Goal: Information Seeking & Learning: Learn about a topic

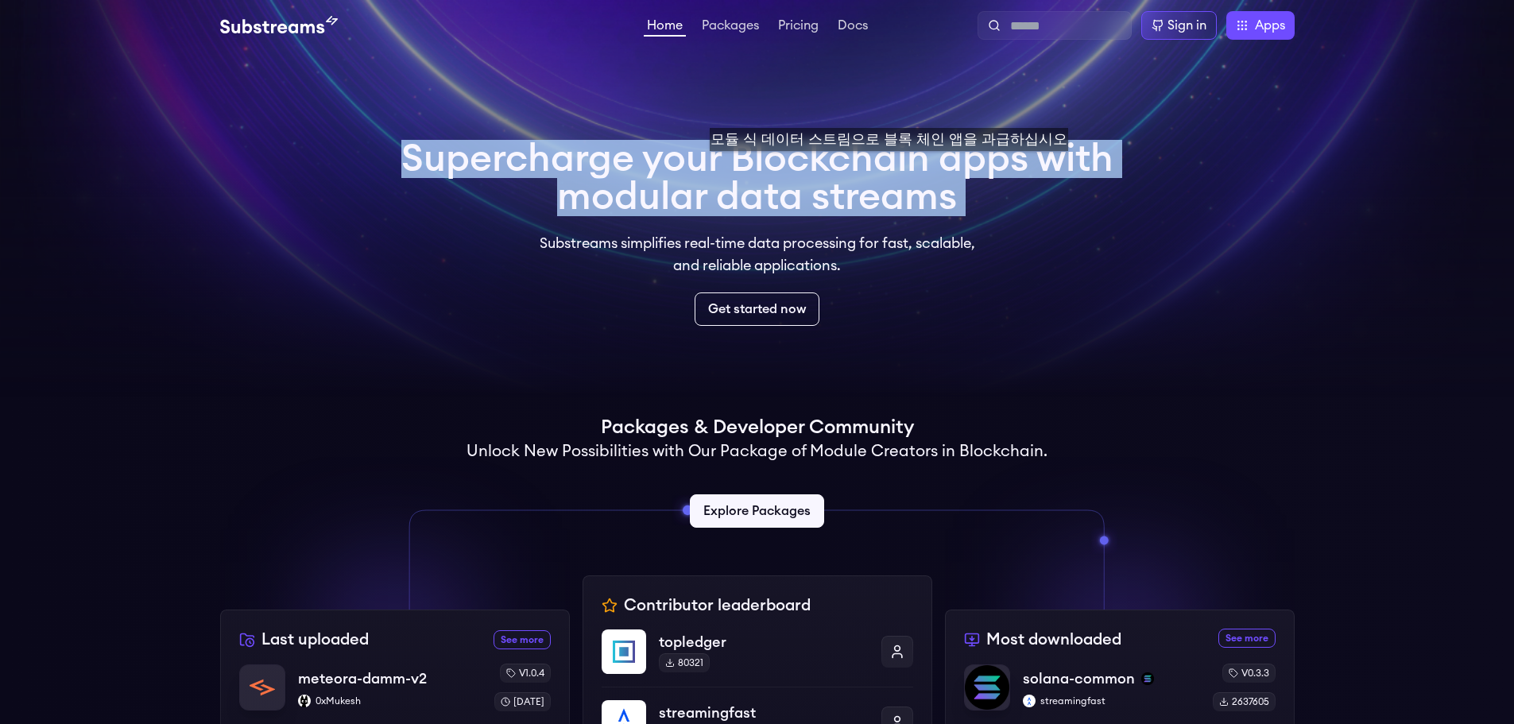
click at [883, 167] on h1 "Supercharge your Blockchain apps with modular data streams" at bounding box center [757, 178] width 712 height 76
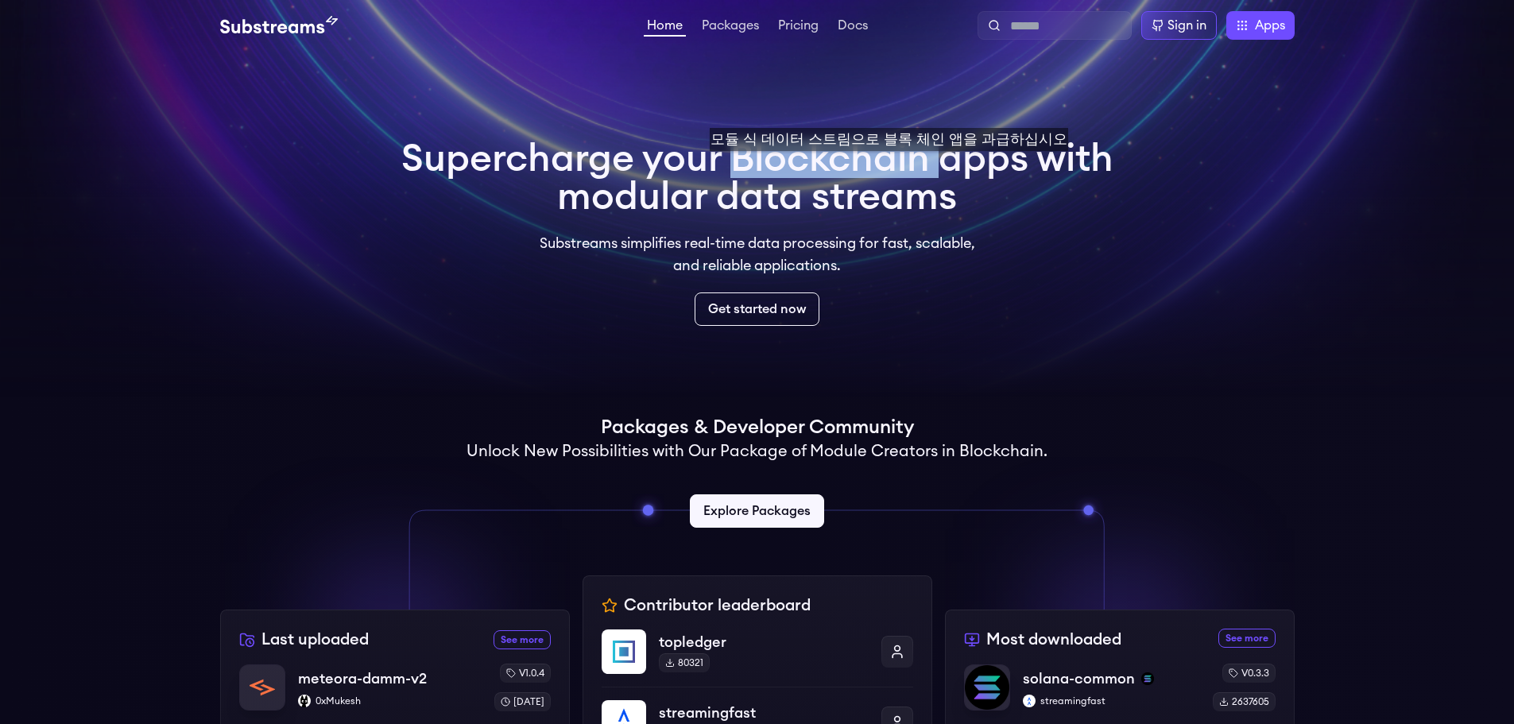
click at [883, 167] on h1 "Supercharge your Blockchain apps with modular data streams" at bounding box center [757, 178] width 712 height 76
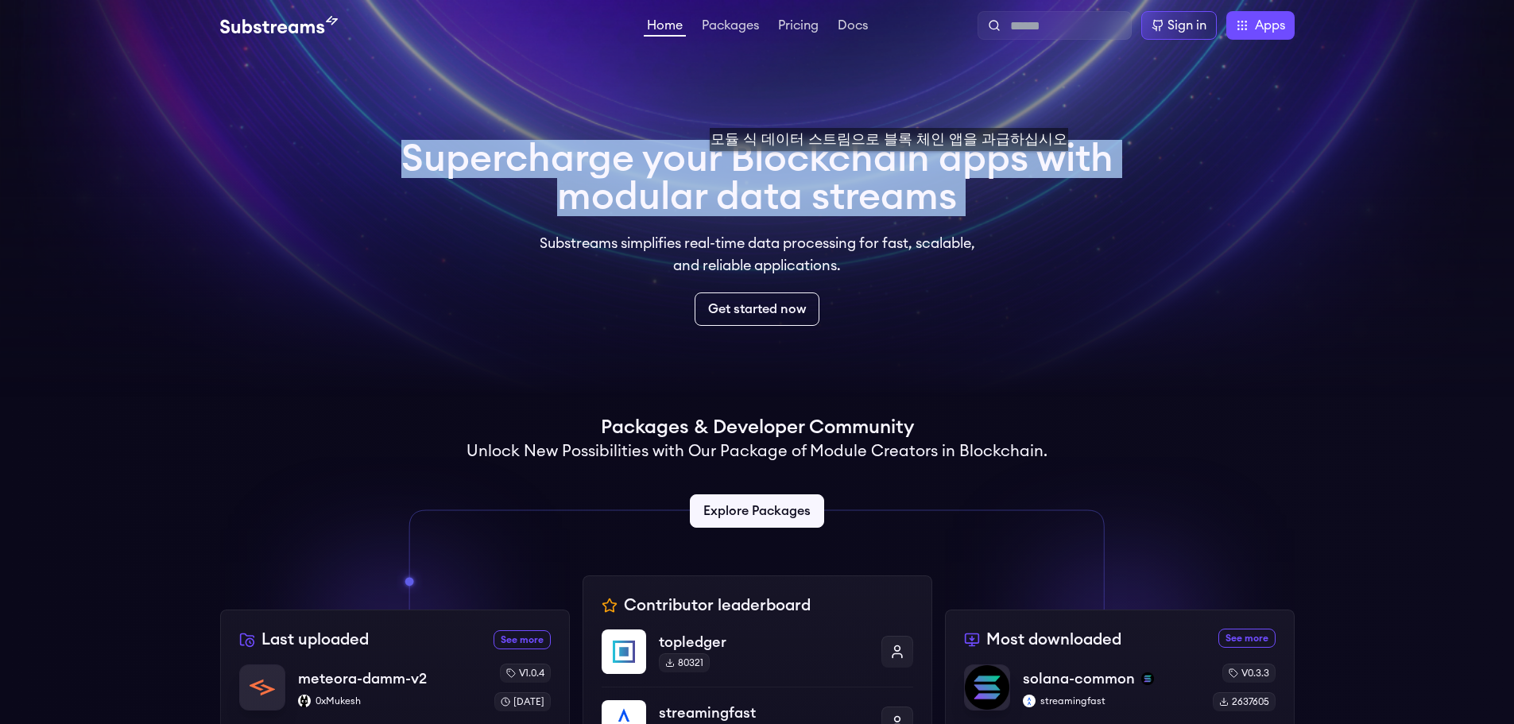
click at [883, 167] on h1 "Supercharge your Blockchain apps with modular data streams" at bounding box center [757, 178] width 712 height 76
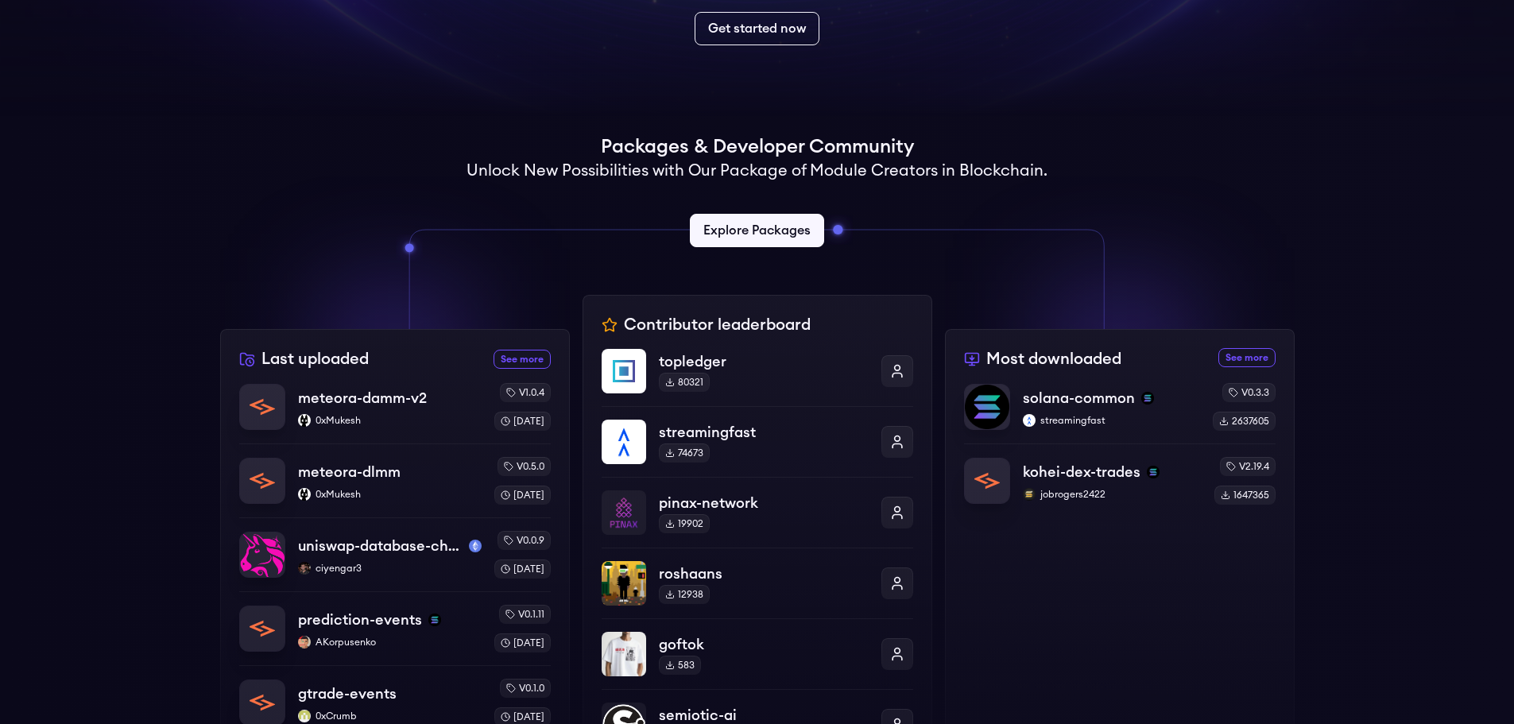
scroll to position [318, 0]
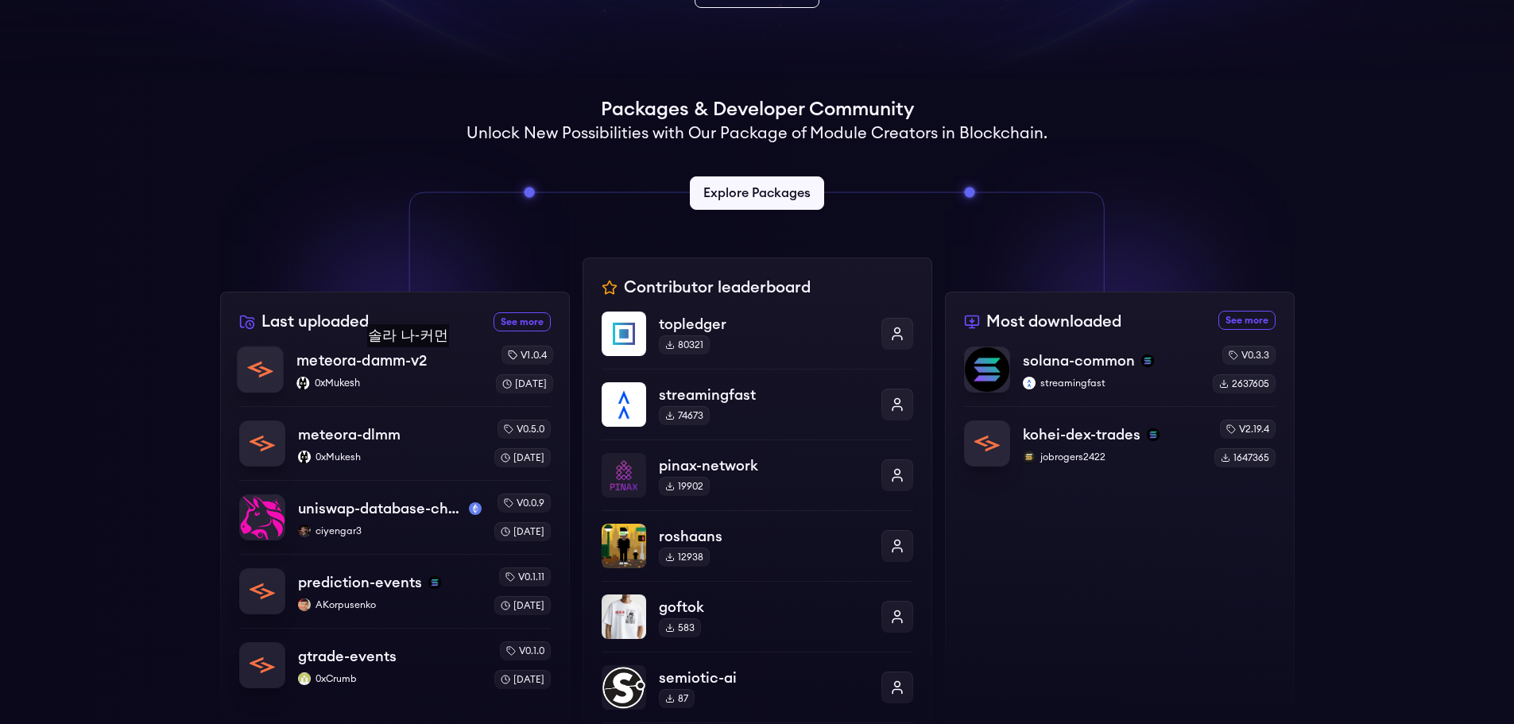
click at [413, 363] on p "meteora-damm-v2" at bounding box center [361, 361] width 130 height 22
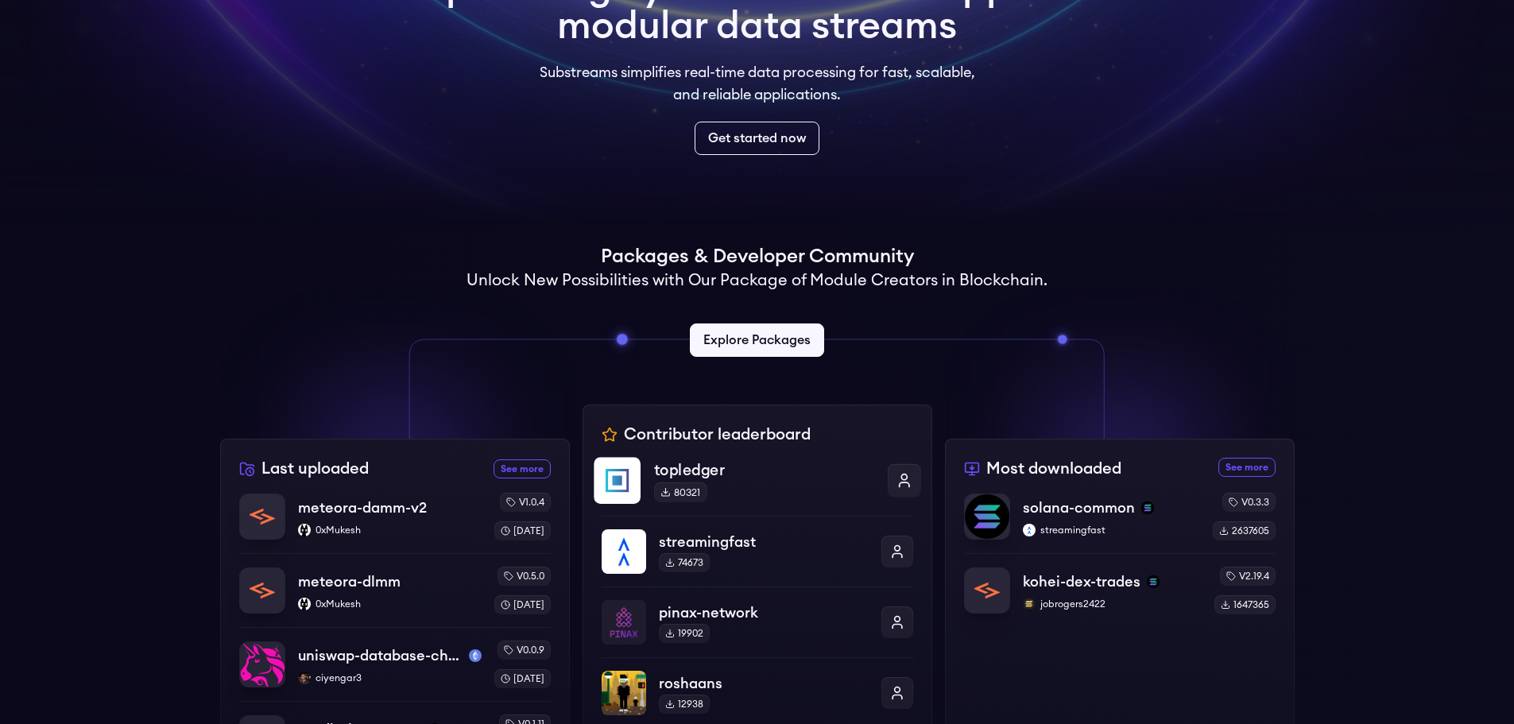
scroll to position [0, 0]
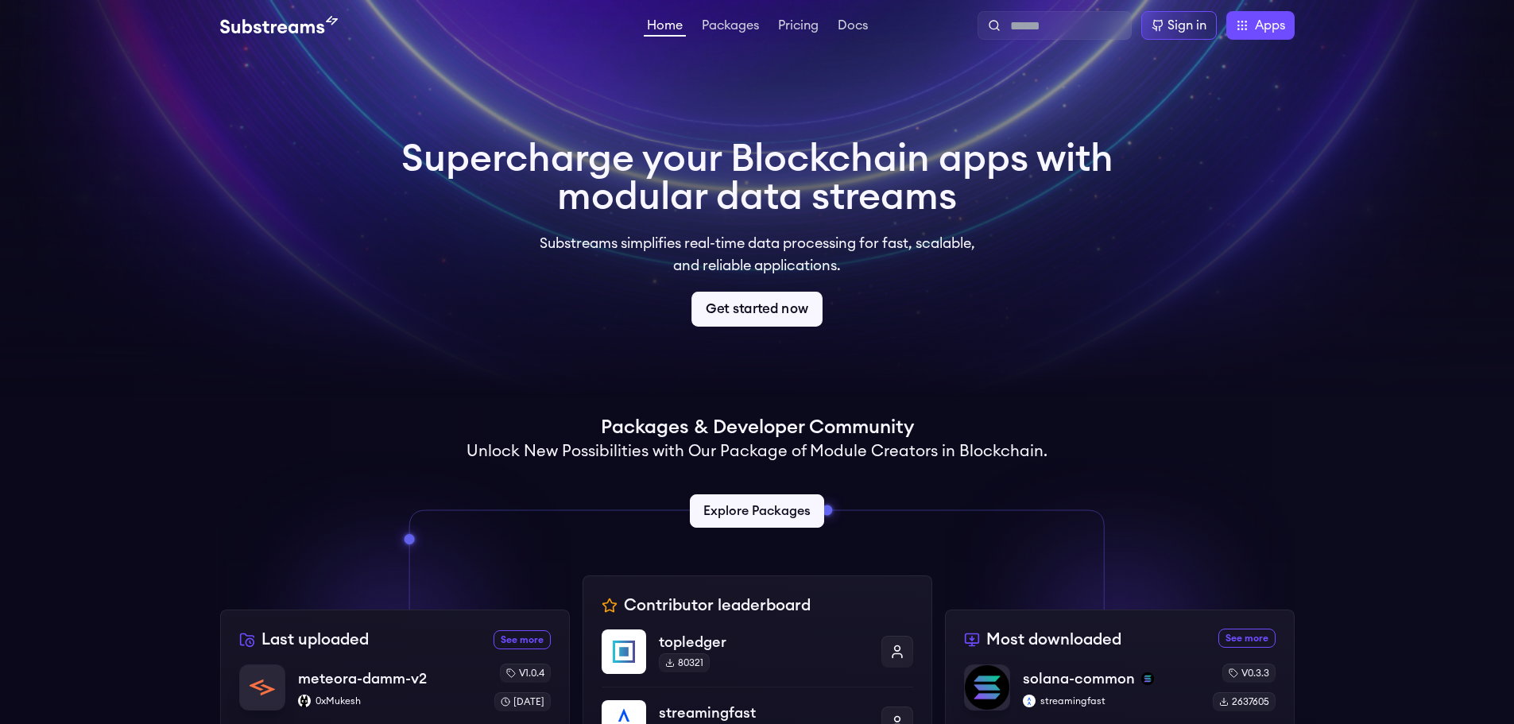
click at [751, 312] on link "Get started now" at bounding box center [757, 309] width 131 height 35
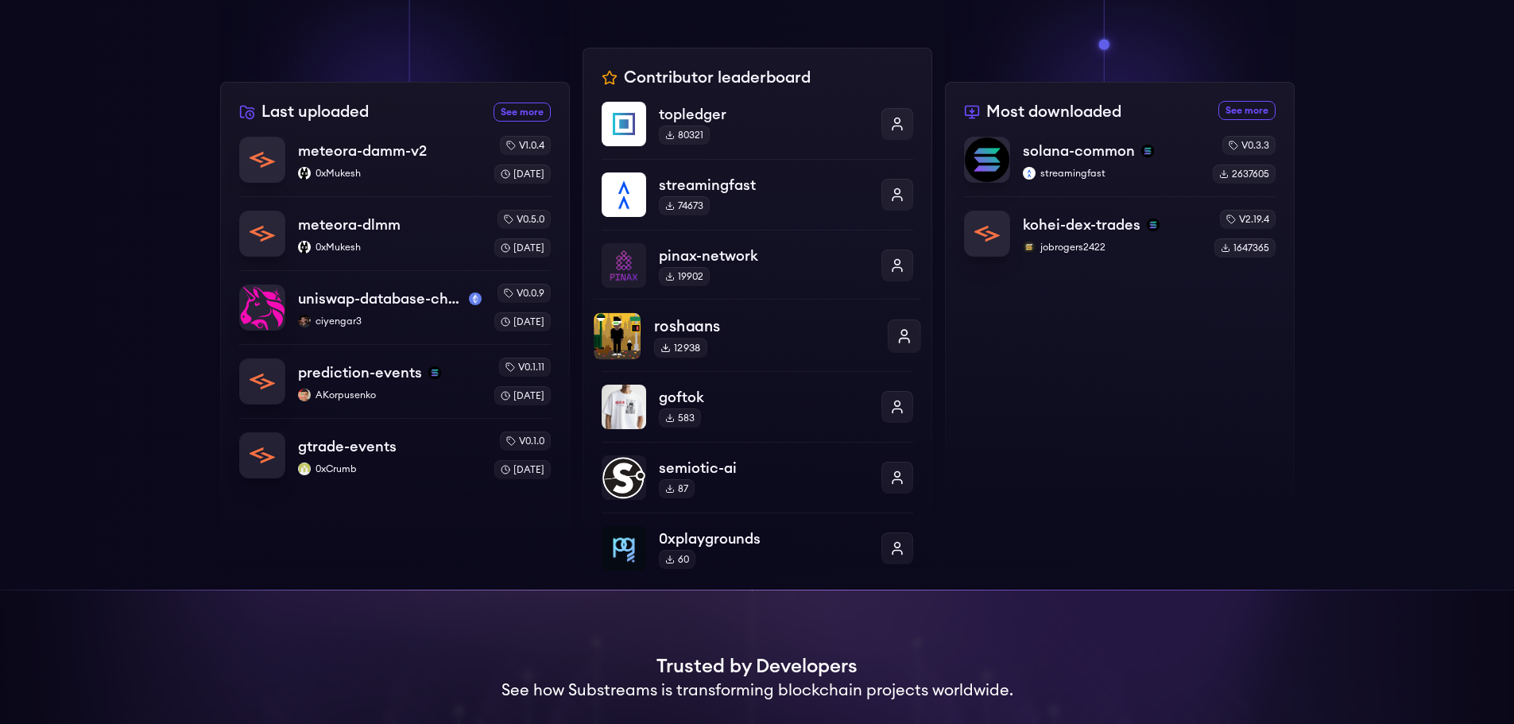
scroll to position [636, 0]
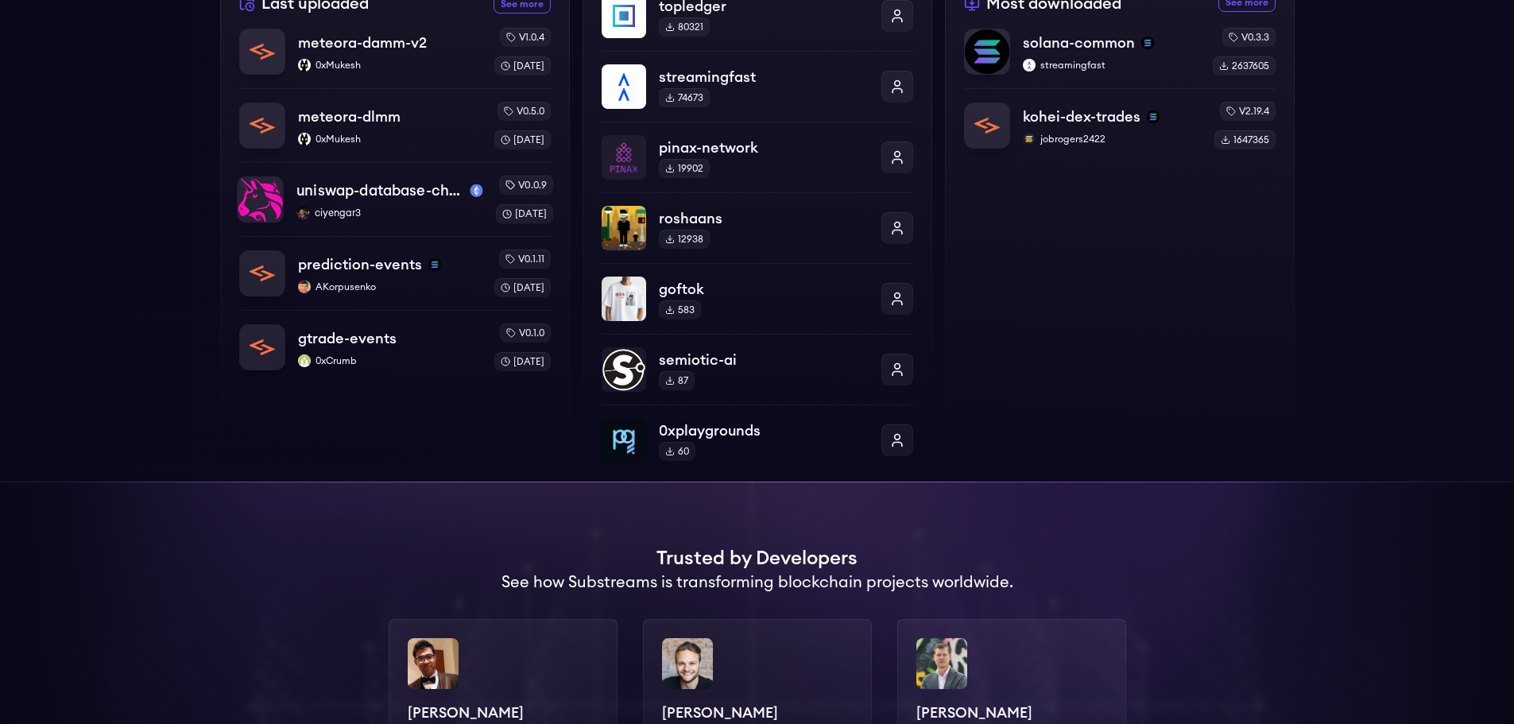
click at [402, 207] on p "ciyengar3" at bounding box center [389, 213] width 186 height 13
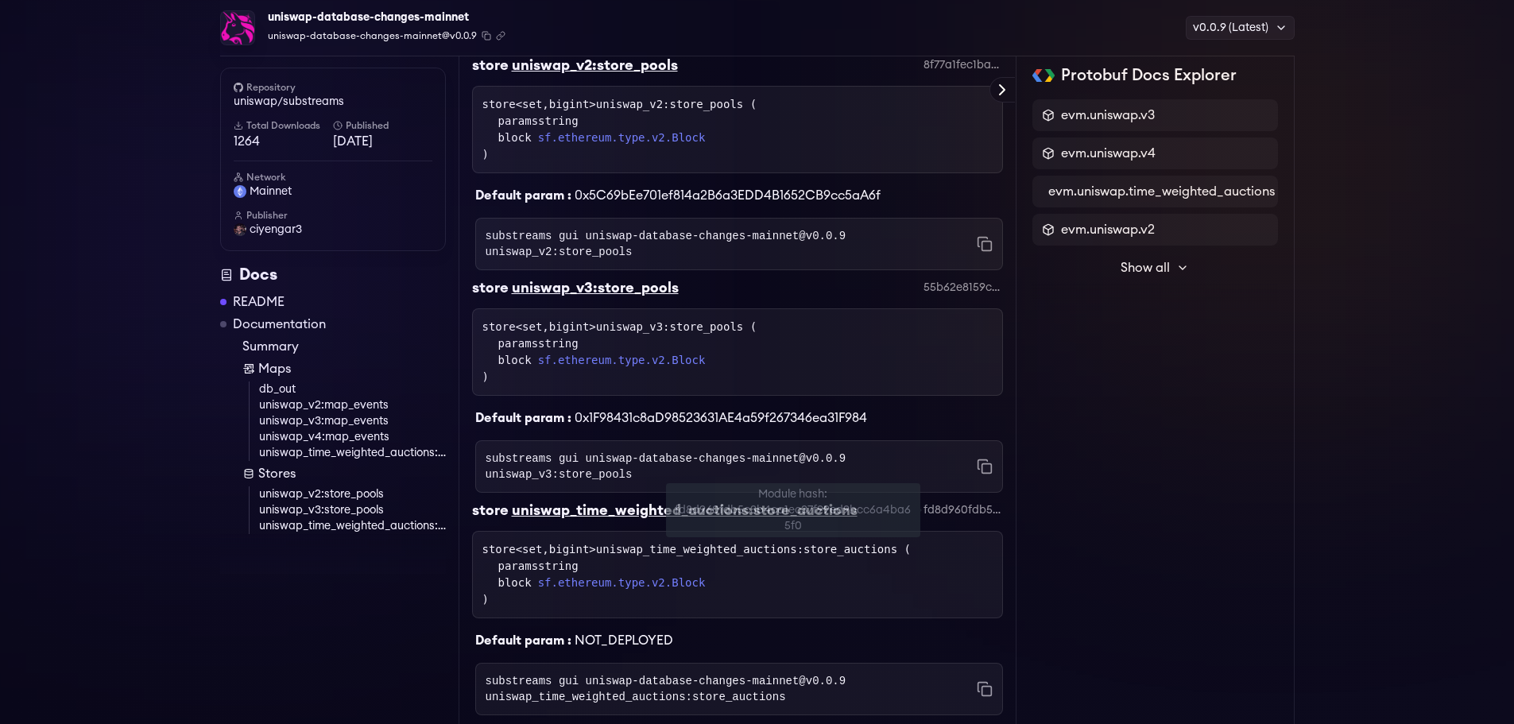
scroll to position [1841, 0]
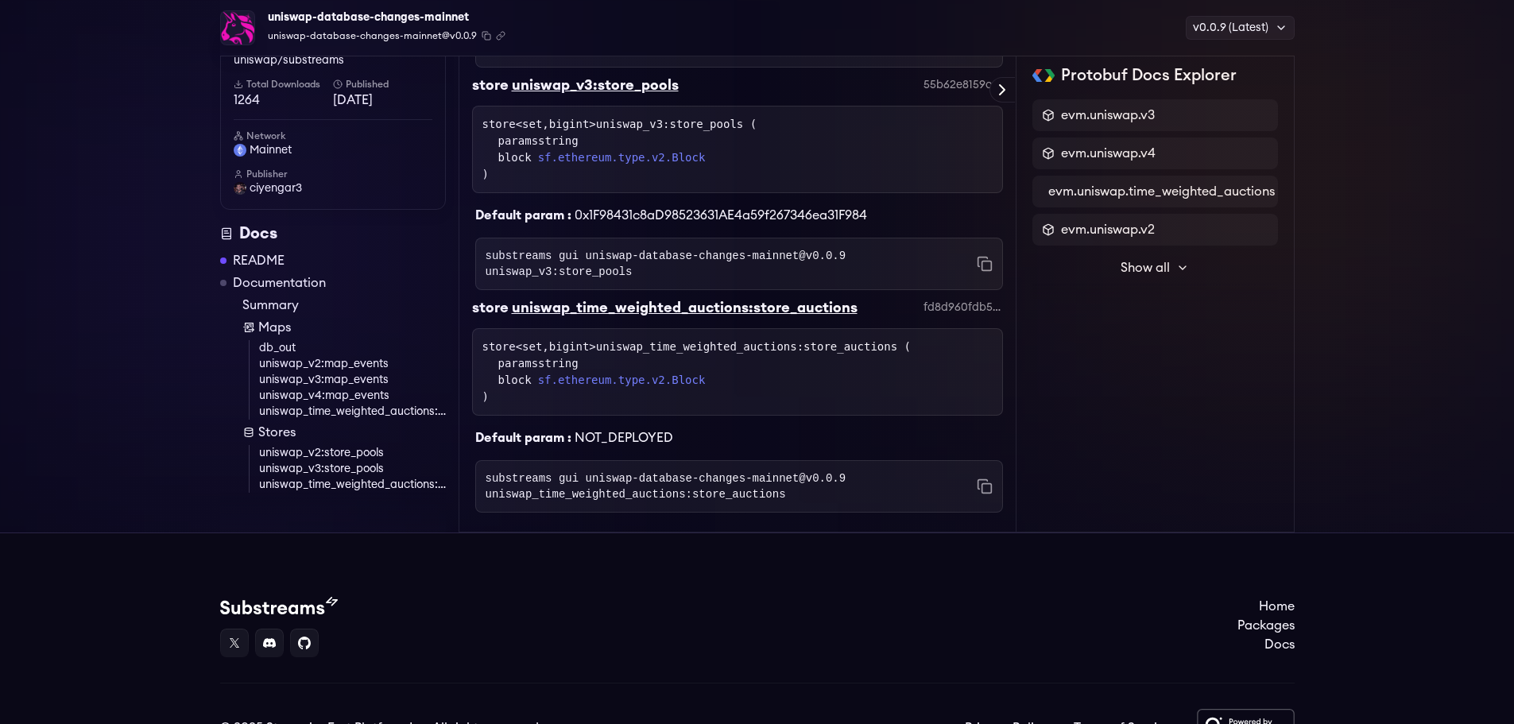
scroll to position [1974, 0]
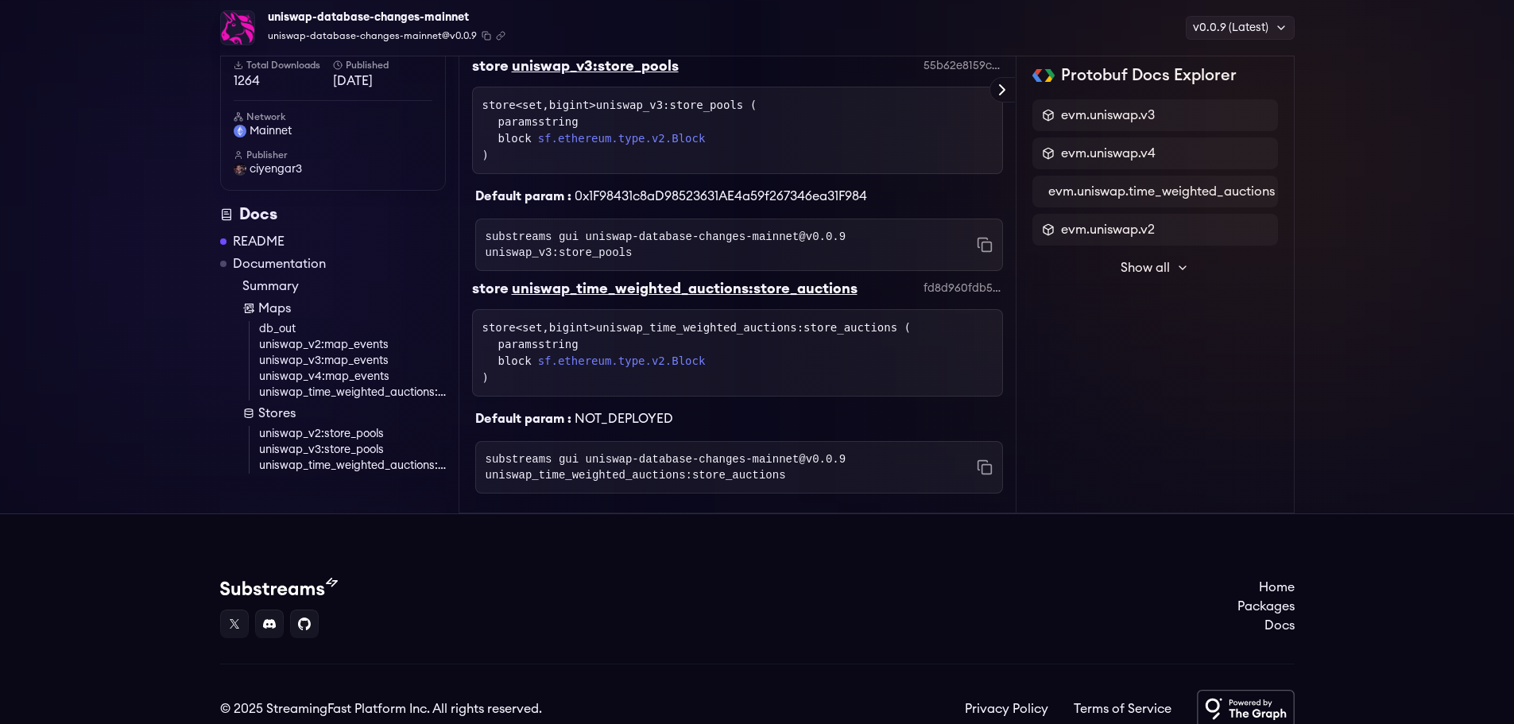
click at [630, 578] on div "Home Packages Docs" at bounding box center [757, 608] width 1075 height 60
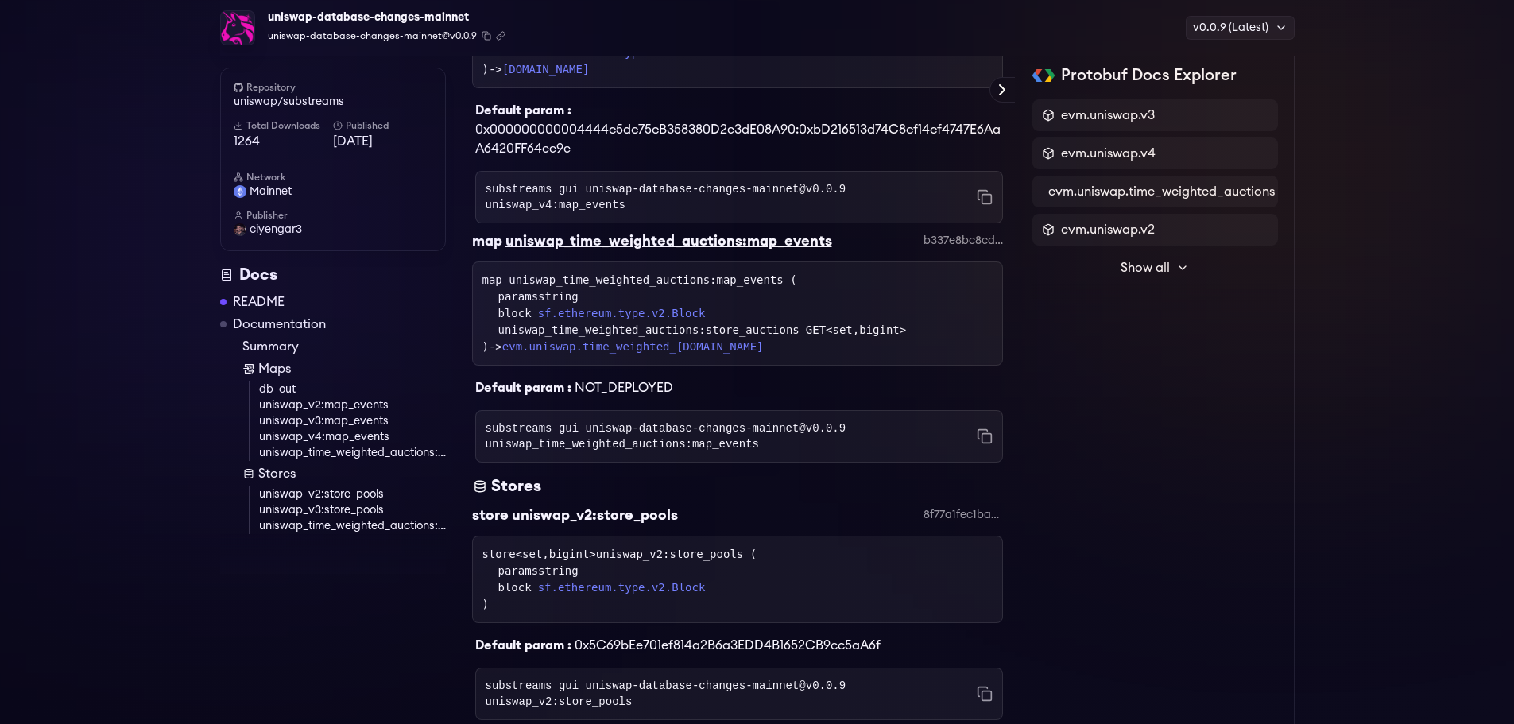
scroll to position [1258, 0]
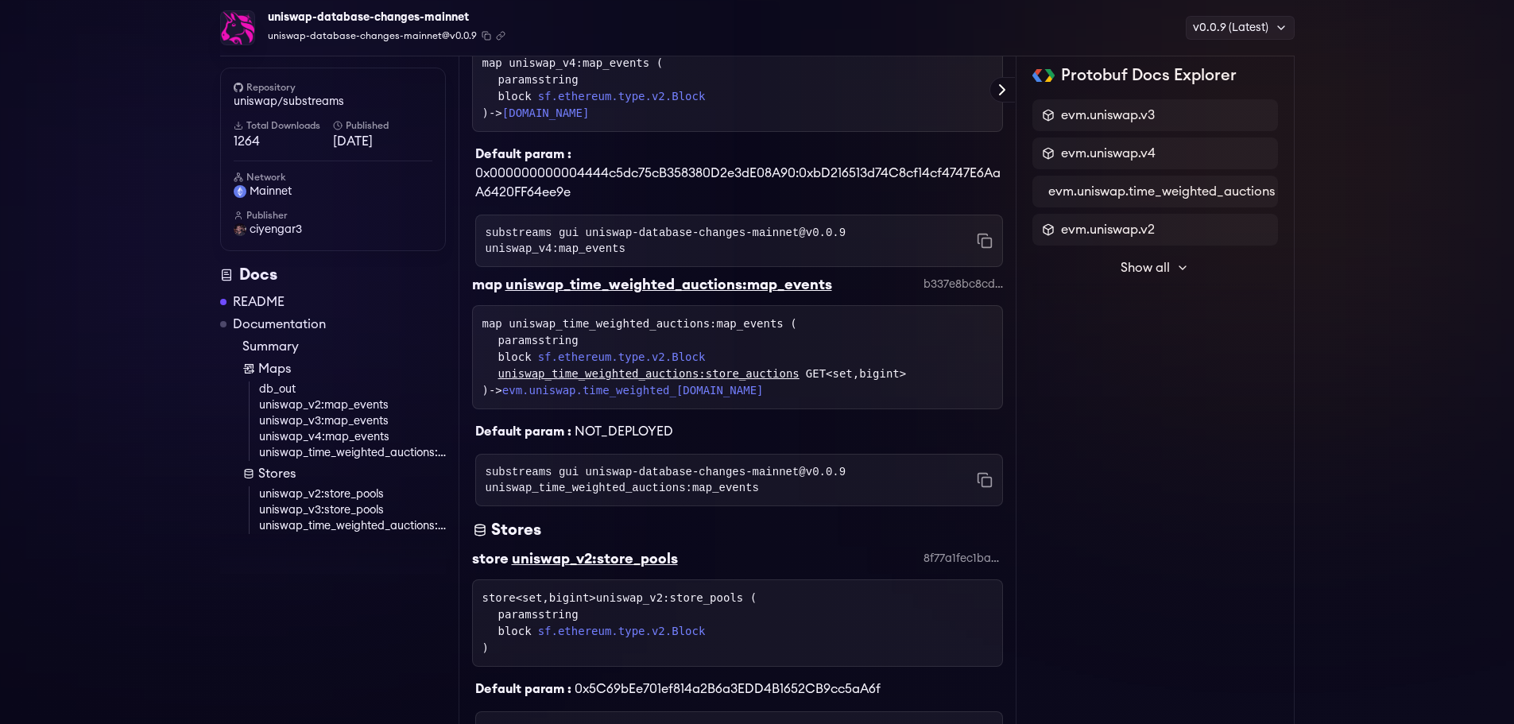
click at [382, 17] on div "uniswap-database-changes-mainnet" at bounding box center [387, 17] width 238 height 22
drag, startPoint x: 382, startPoint y: 17, endPoint x: 432, endPoint y: 17, distance: 49.3
click at [383, 17] on div "uniswap-database-changes-mainnet" at bounding box center [387, 17] width 238 height 22
click at [432, 17] on div "uniswap-database-changes-mainnet" at bounding box center [387, 17] width 238 height 22
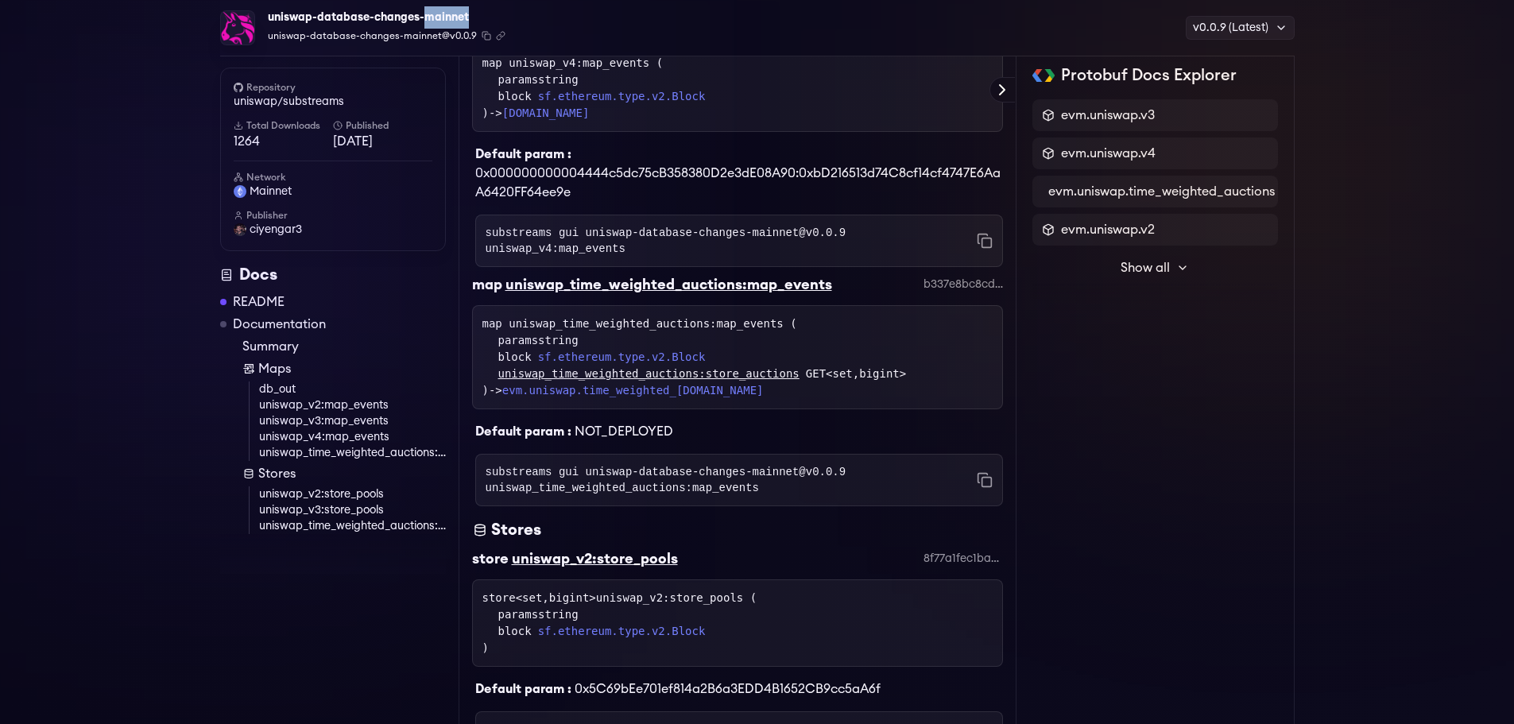
click at [432, 17] on div "uniswap-database-changes-mainnet" at bounding box center [387, 17] width 238 height 22
drag, startPoint x: 432, startPoint y: 17, endPoint x: 456, endPoint y: 14, distance: 25.0
click at [433, 17] on div "uniswap-database-changes-mainnet" at bounding box center [387, 17] width 238 height 22
click at [456, 14] on div "uniswap-database-changes-mainnet" at bounding box center [387, 17] width 238 height 22
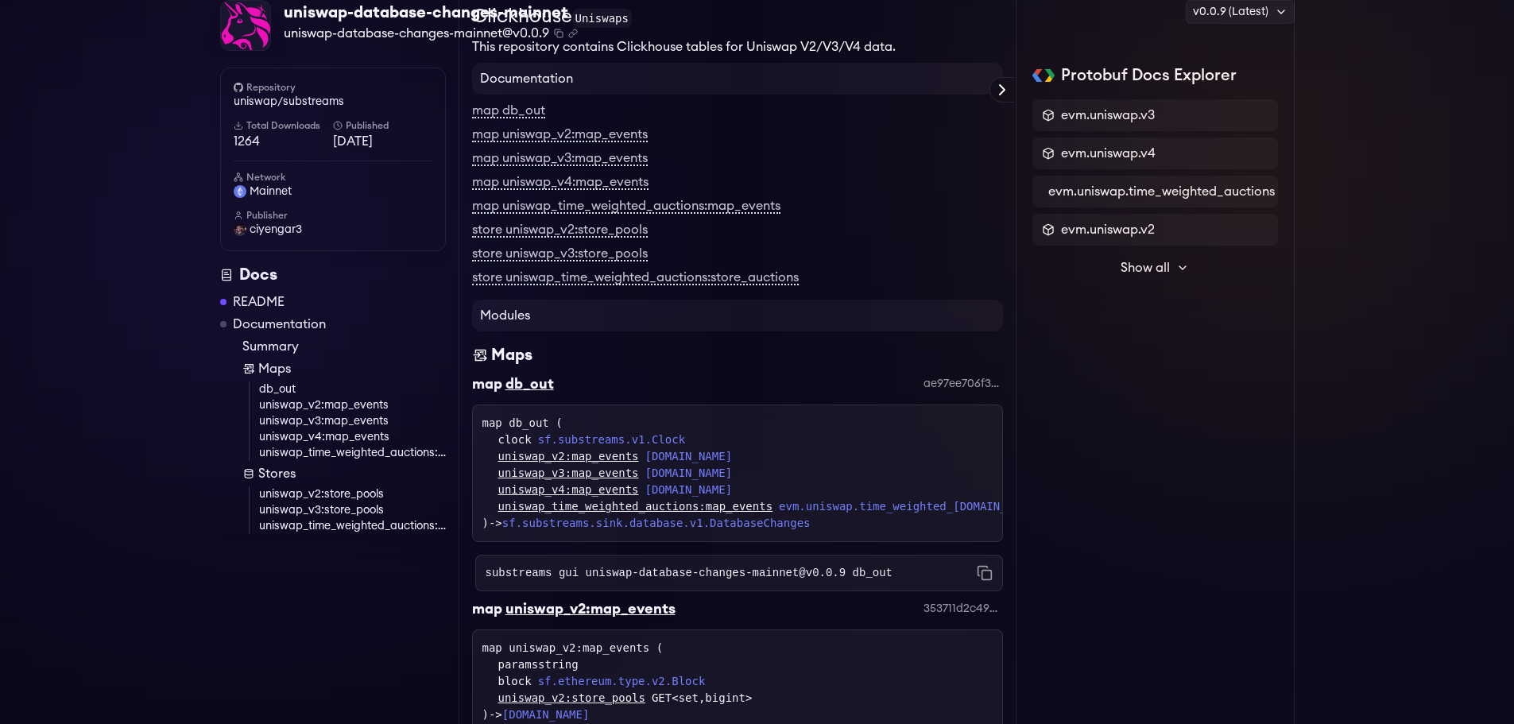
scroll to position [0, 0]
